Goal: Find specific page/section

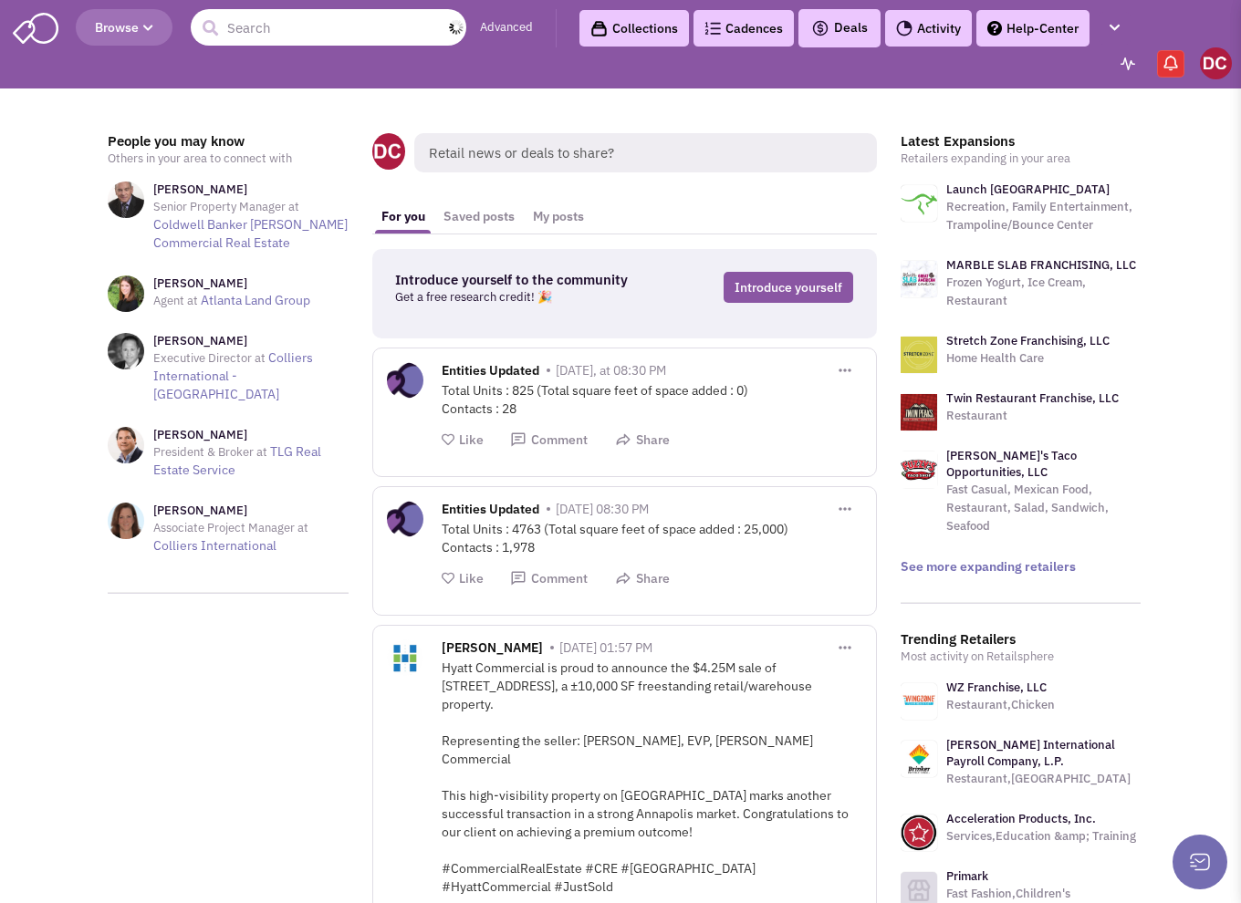
click at [356, 41] on input "text" at bounding box center [329, 27] width 276 height 36
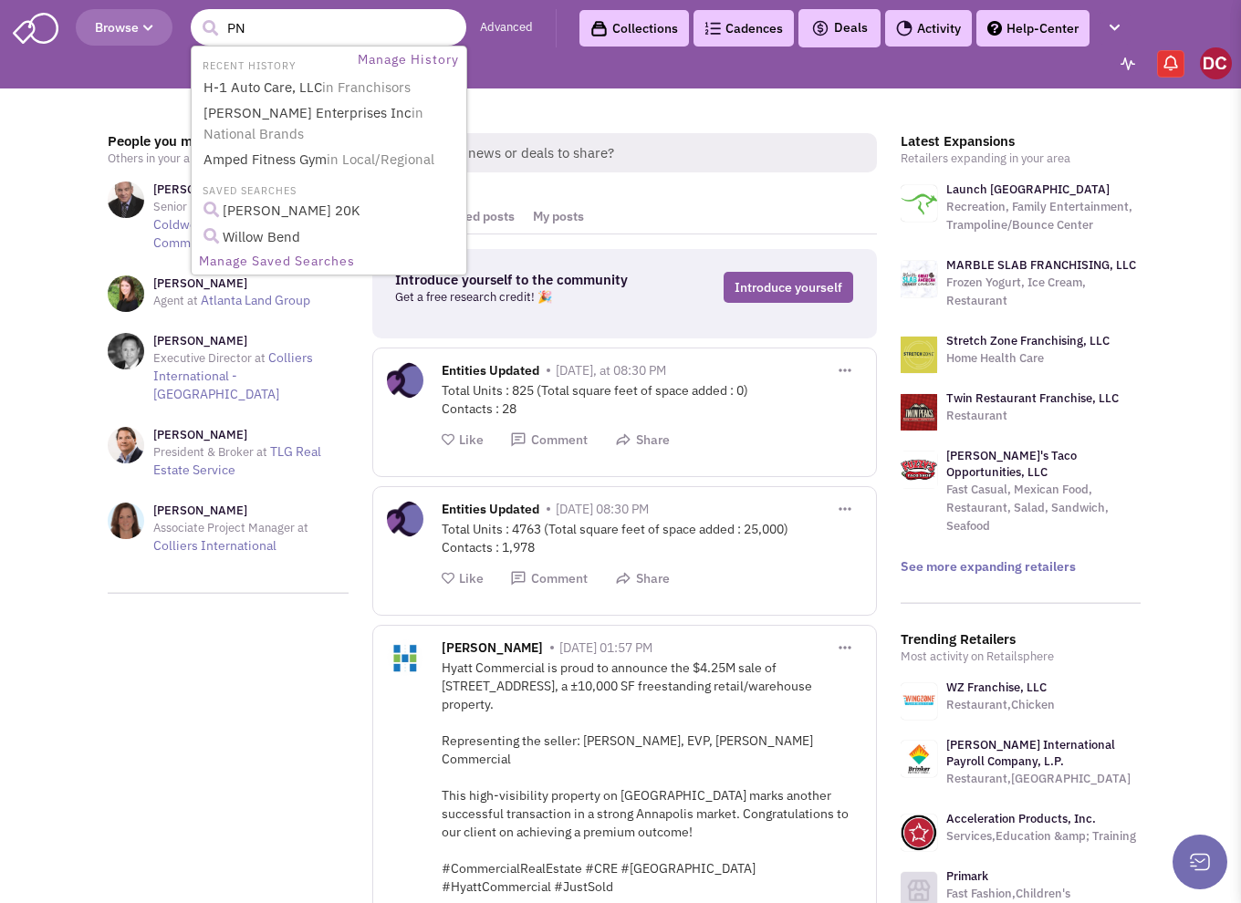
type input "PNC"
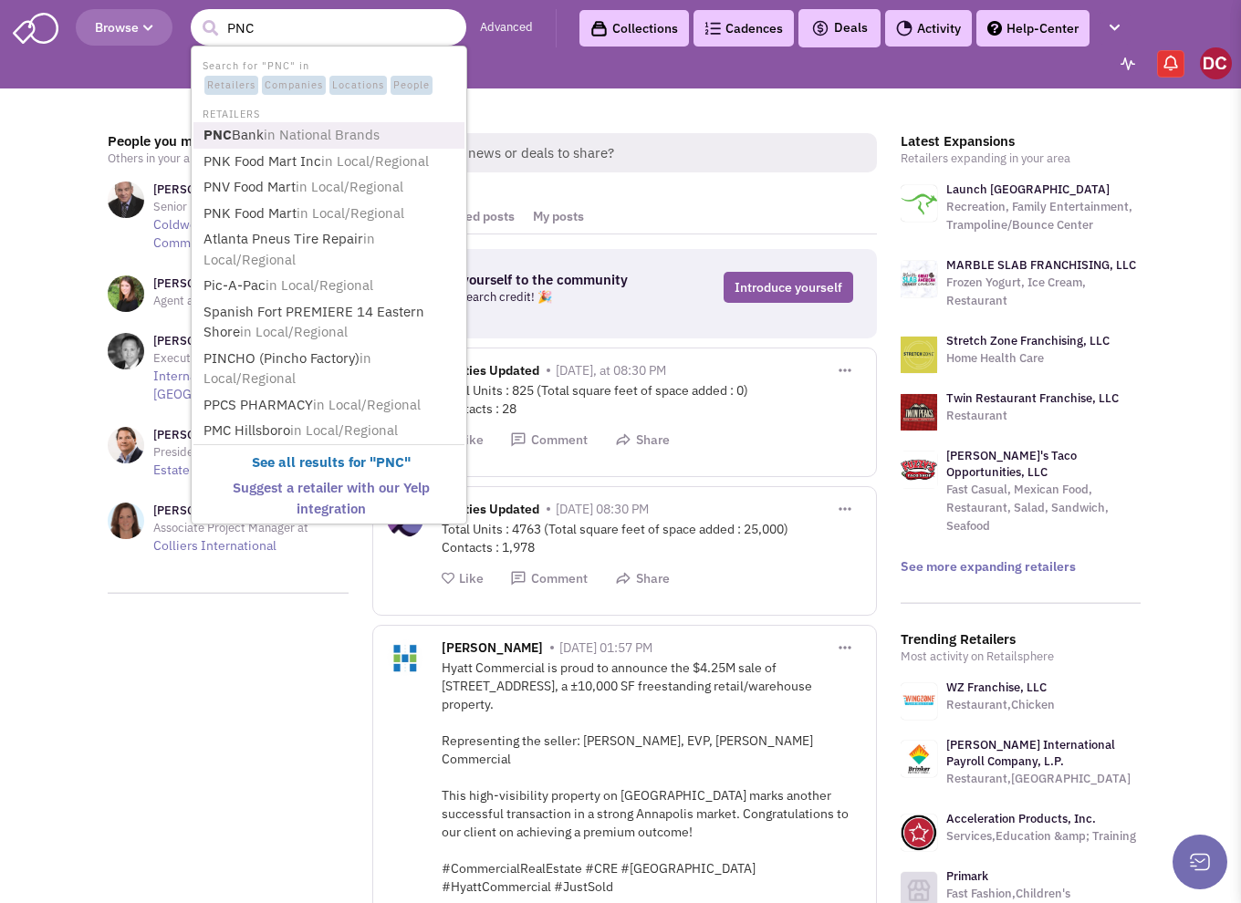
click at [318, 134] on span "in National Brands" at bounding box center [322, 134] width 116 height 17
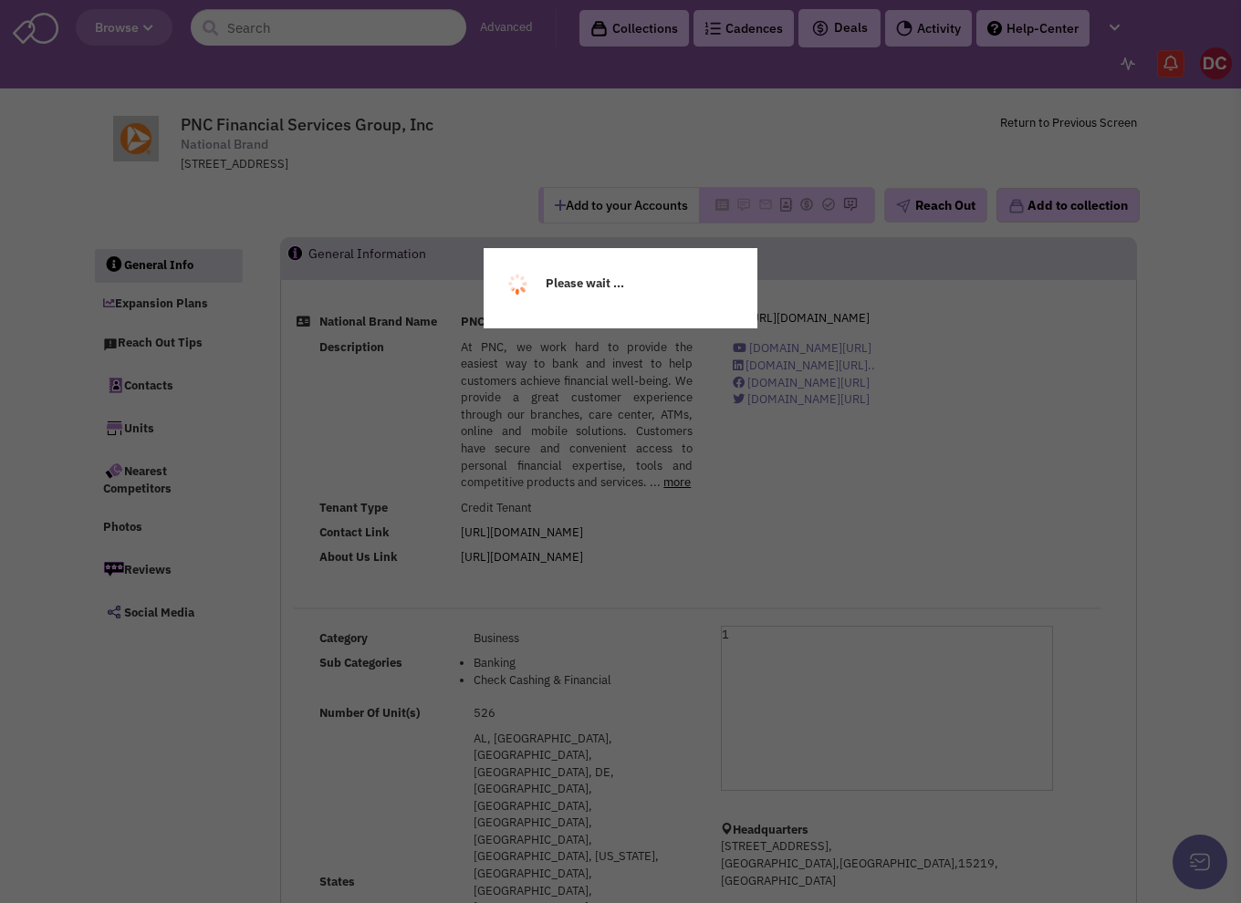
select select
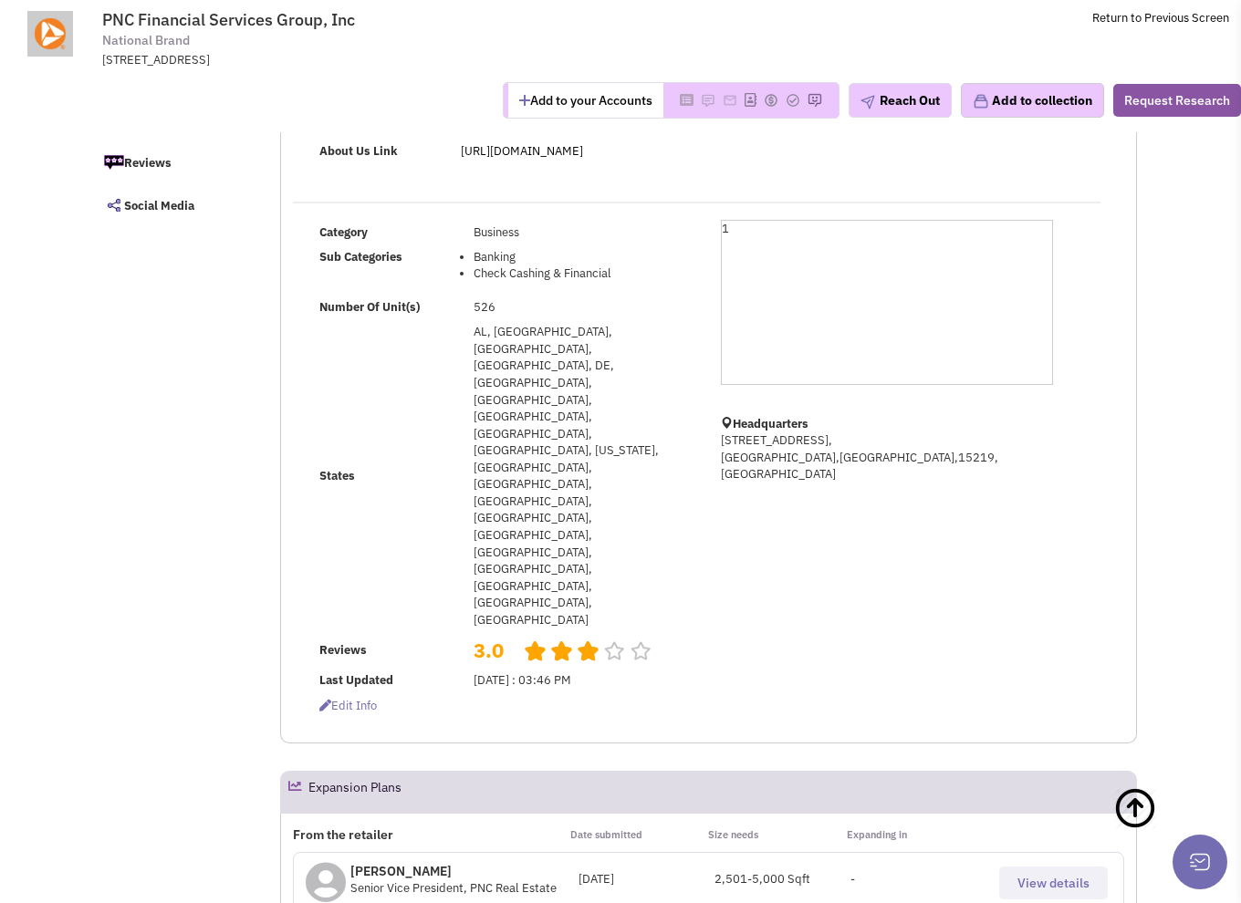
scroll to position [456, 0]
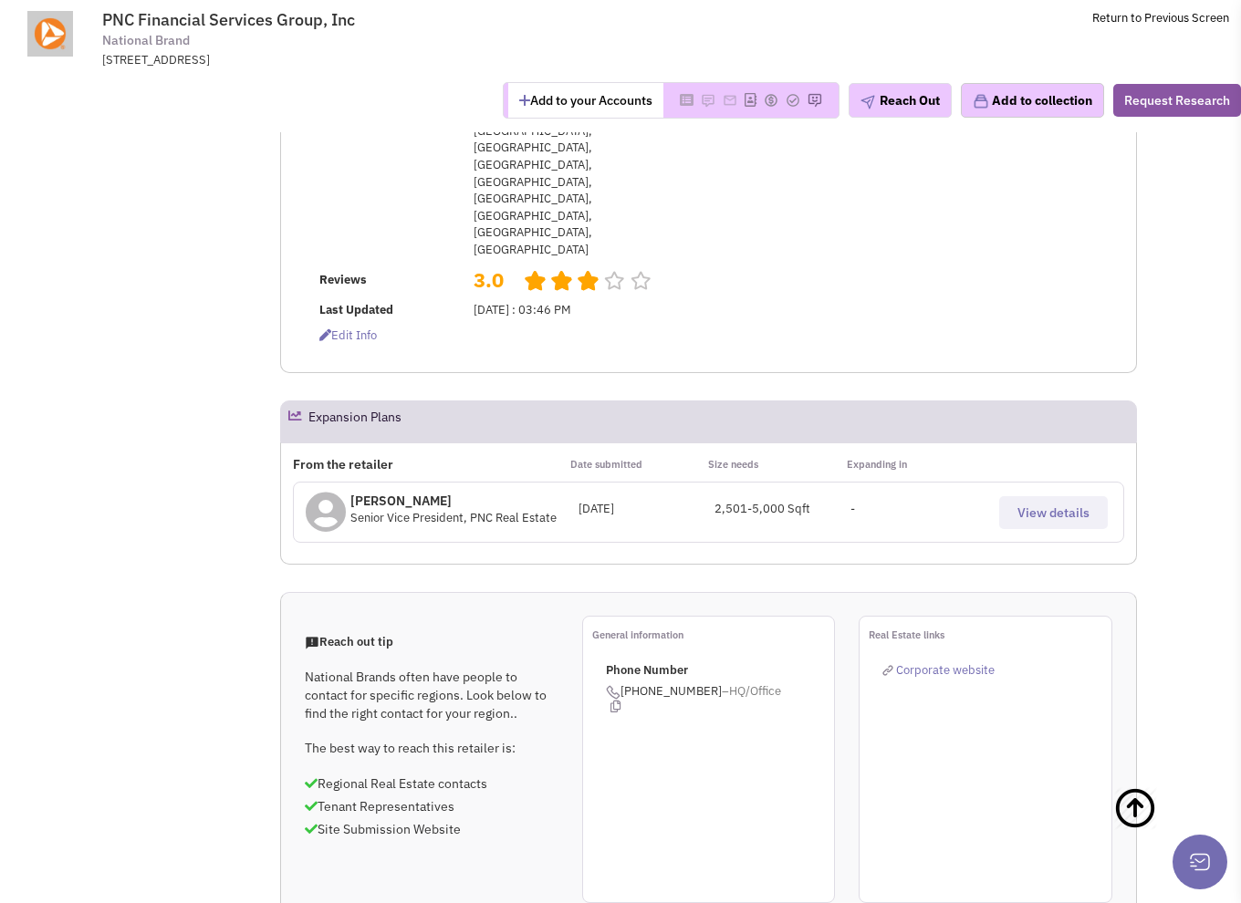
select select
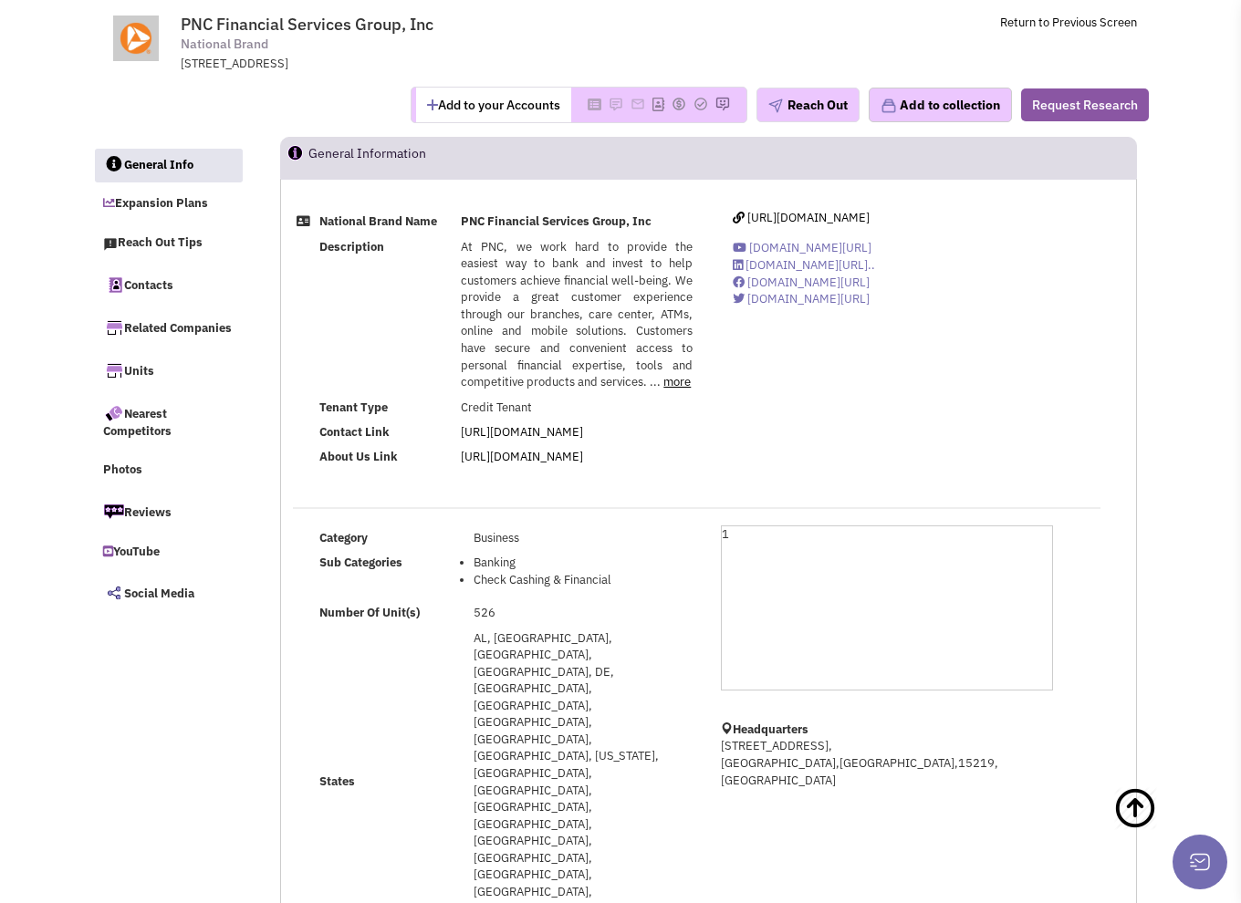
scroll to position [99, 0]
